Goal: Check status: Check status

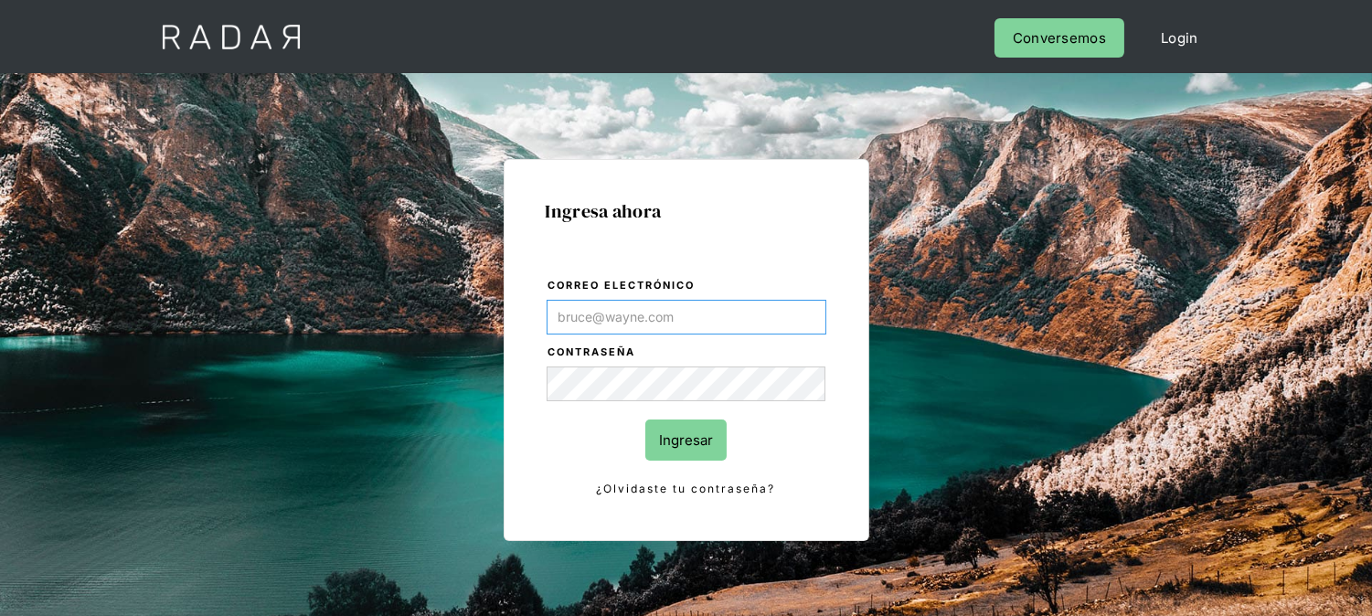
type input "[EMAIL_ADDRESS][DOMAIN_NAME]"
click at [680, 445] on input "Ingresar" at bounding box center [686, 440] width 81 height 41
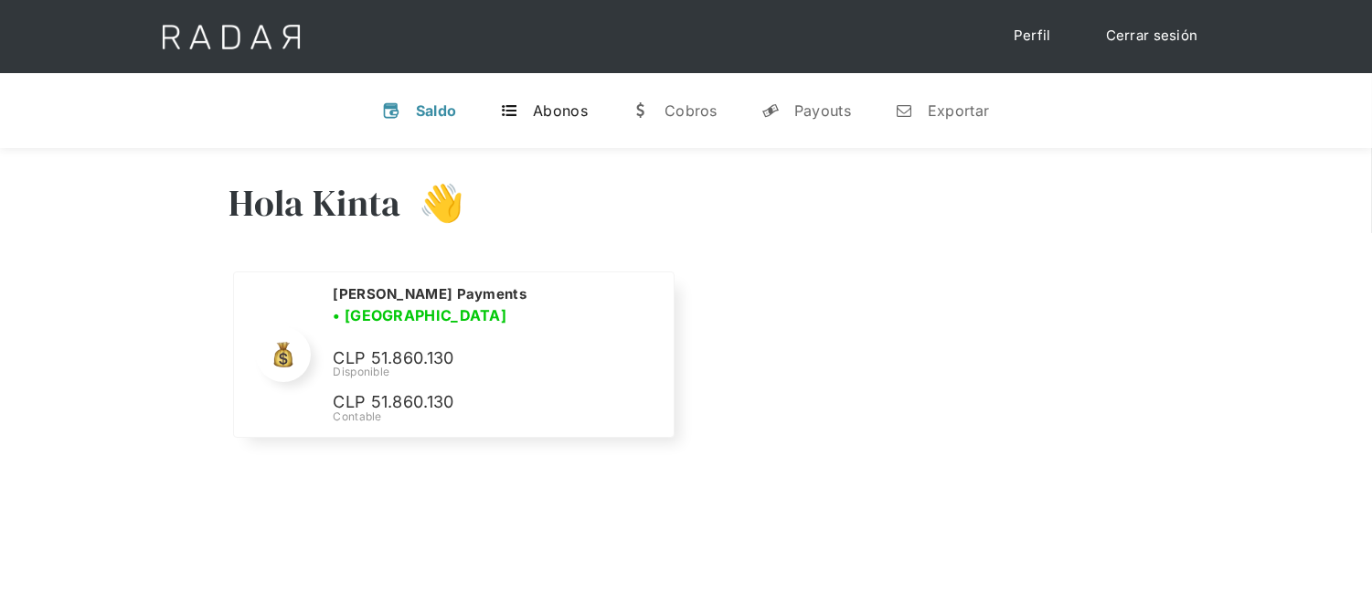
click at [555, 112] on div "Abonos" at bounding box center [560, 110] width 55 height 18
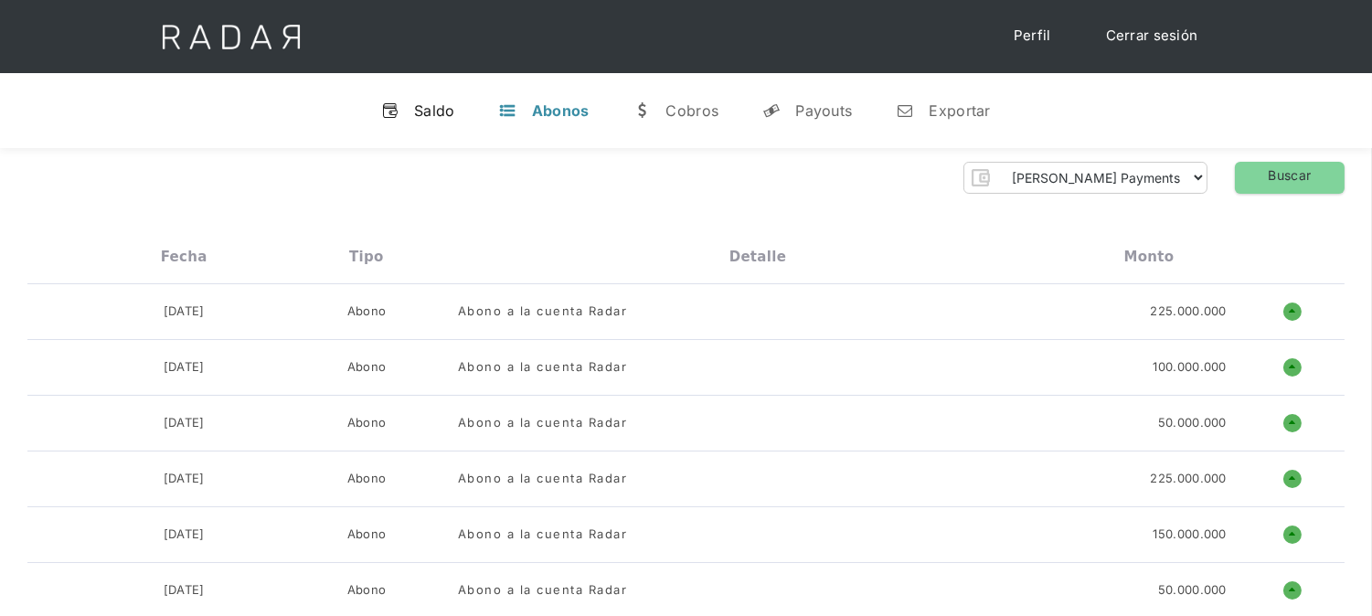
click at [425, 110] on div "Saldo" at bounding box center [434, 110] width 41 height 18
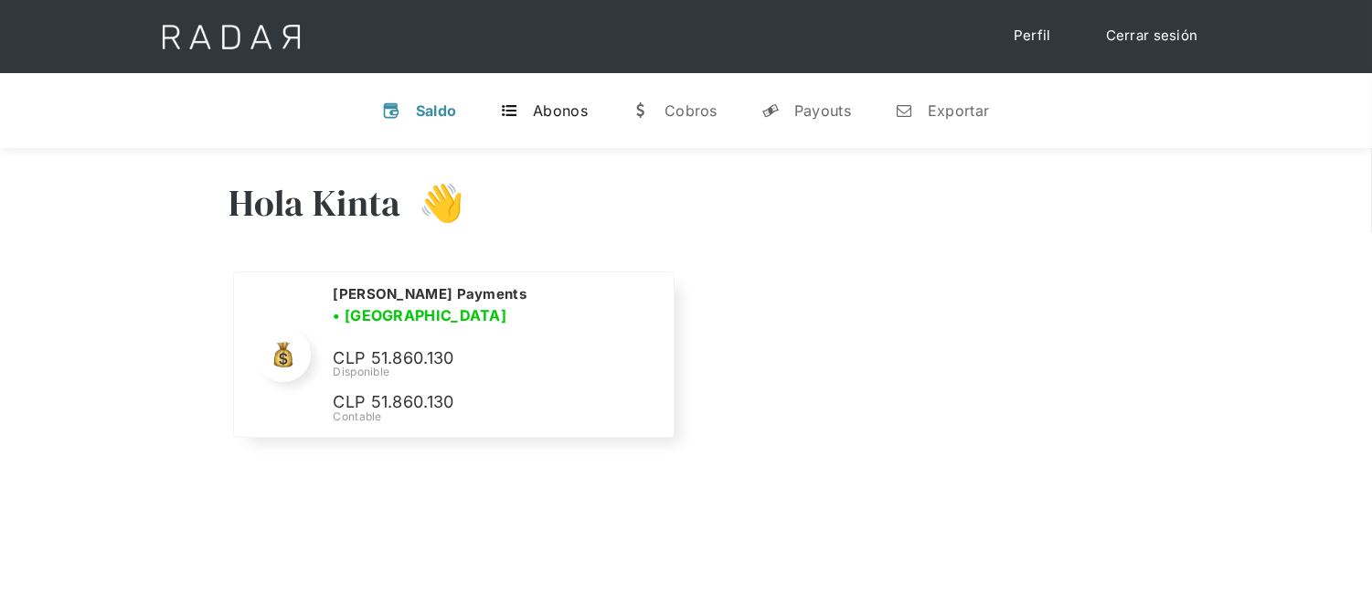
click at [528, 112] on link "t Abonos" at bounding box center [544, 111] width 117 height 48
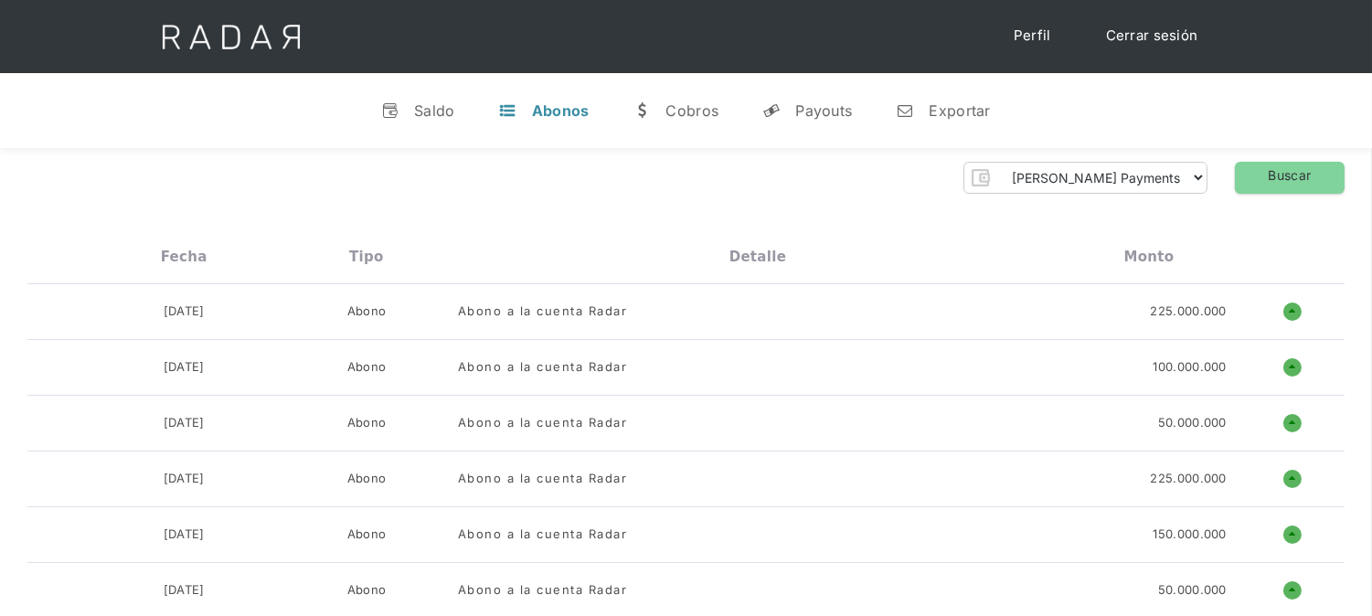
click at [1109, 38] on link "Cerrar sesión" at bounding box center [1152, 36] width 129 height 36
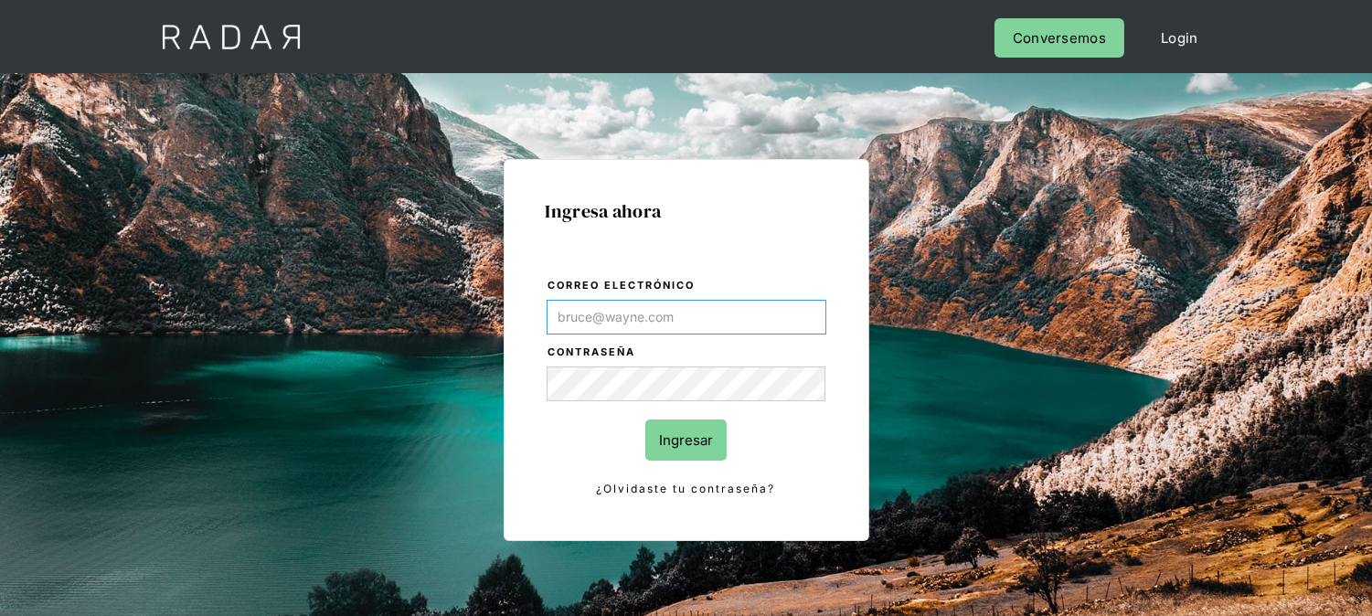
type input "[EMAIL_ADDRESS][DOMAIN_NAME]"
click at [666, 440] on input "Ingresar" at bounding box center [686, 440] width 81 height 41
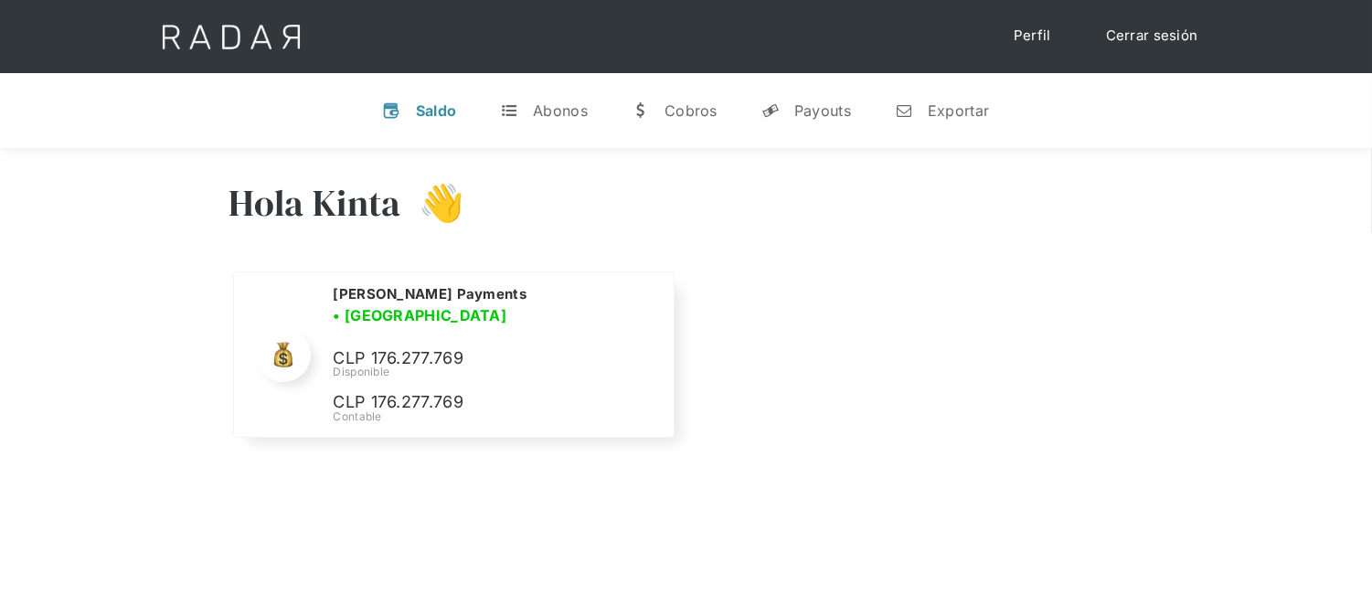
click at [972, 216] on div "Hola Kinta 👋" at bounding box center [686, 217] width 914 height 110
